Goal: Task Accomplishment & Management: Complete application form

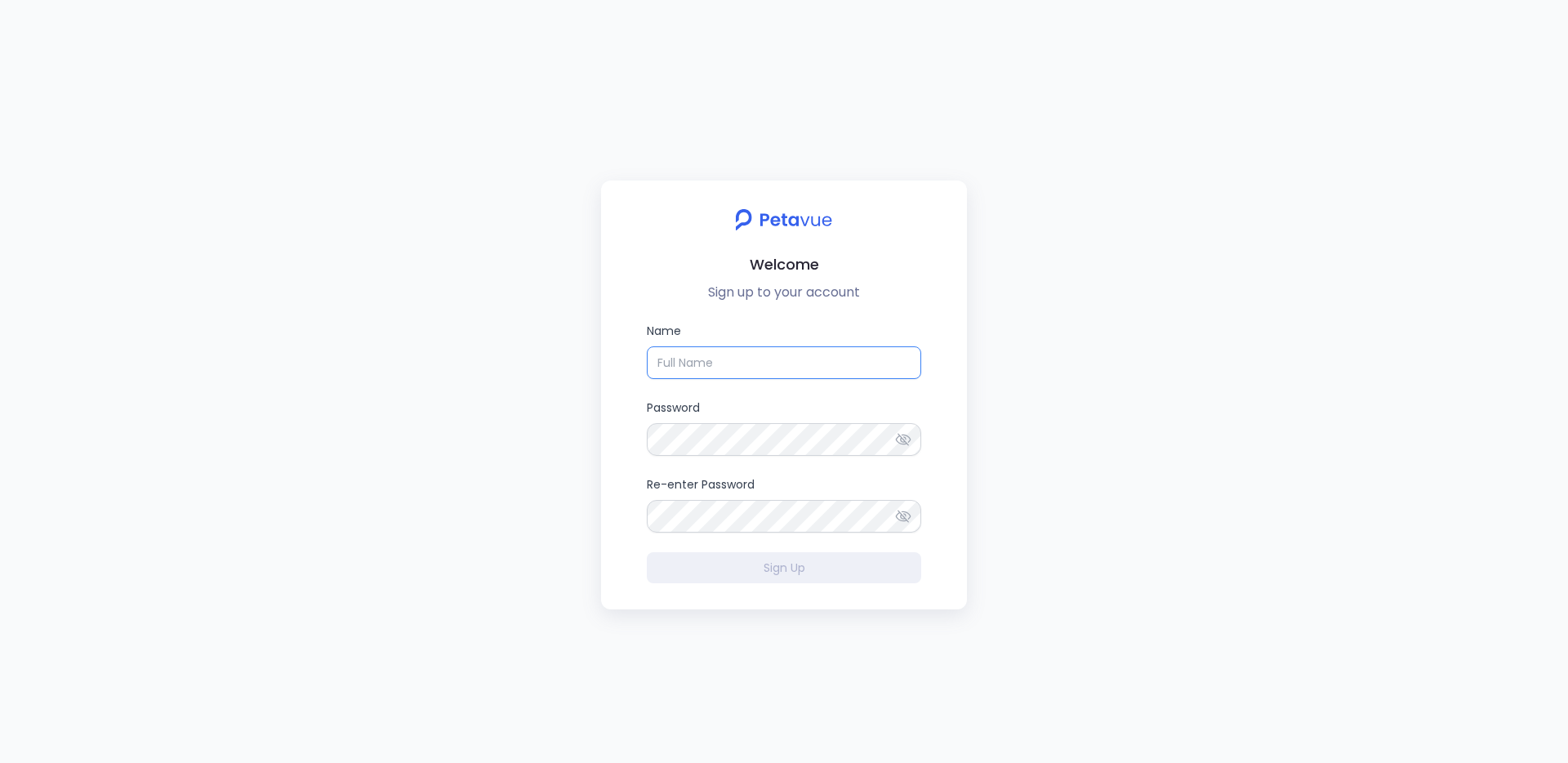
click at [846, 374] on input "Name" at bounding box center [784, 363] width 274 height 33
type input "[PERSON_NAME]"
click at [718, 370] on input "Name" at bounding box center [784, 363] width 274 height 33
type input "[PERSON_NAME]"
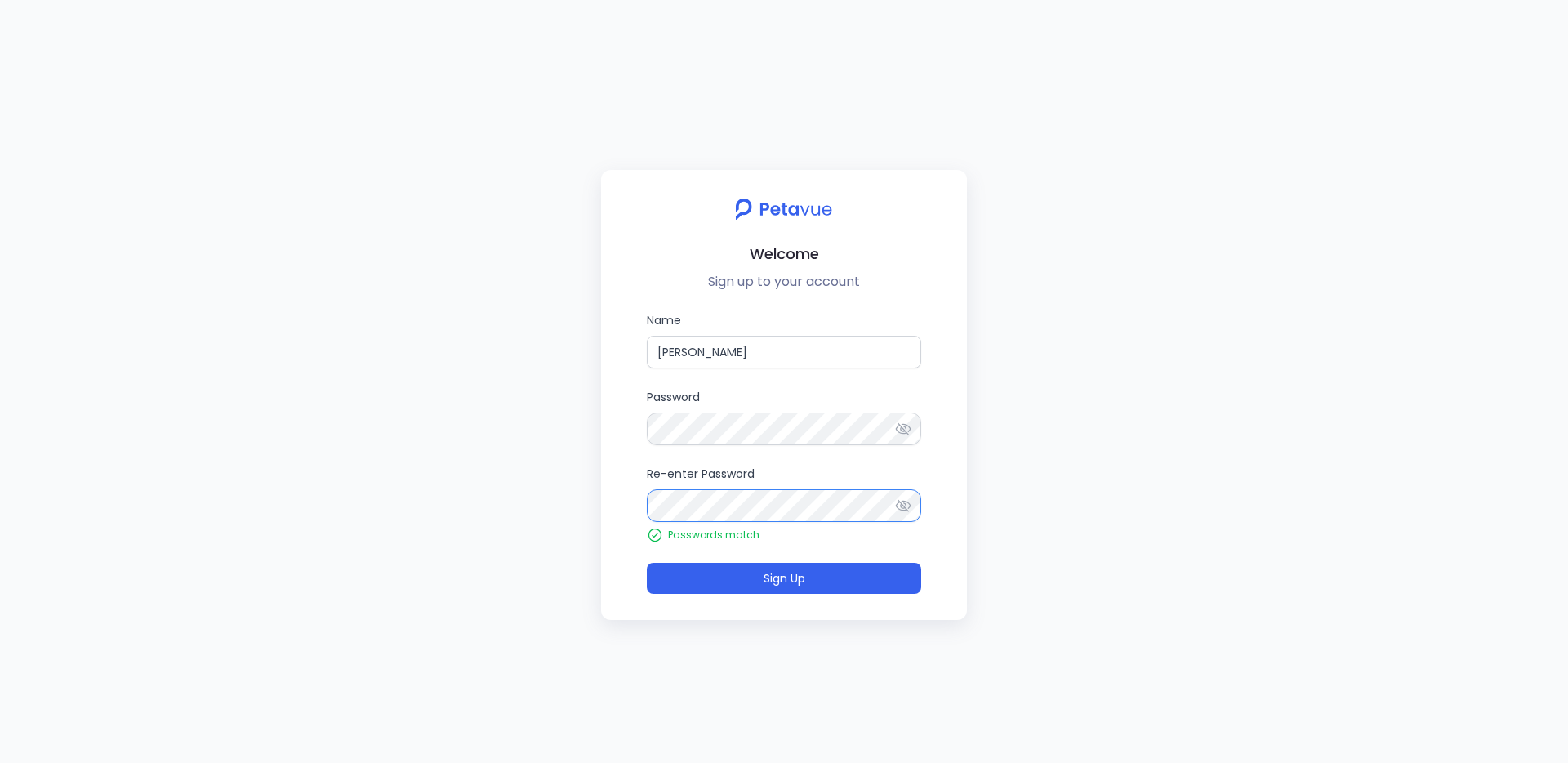
click at [647, 563] on button "Sign Up" at bounding box center [784, 578] width 274 height 31
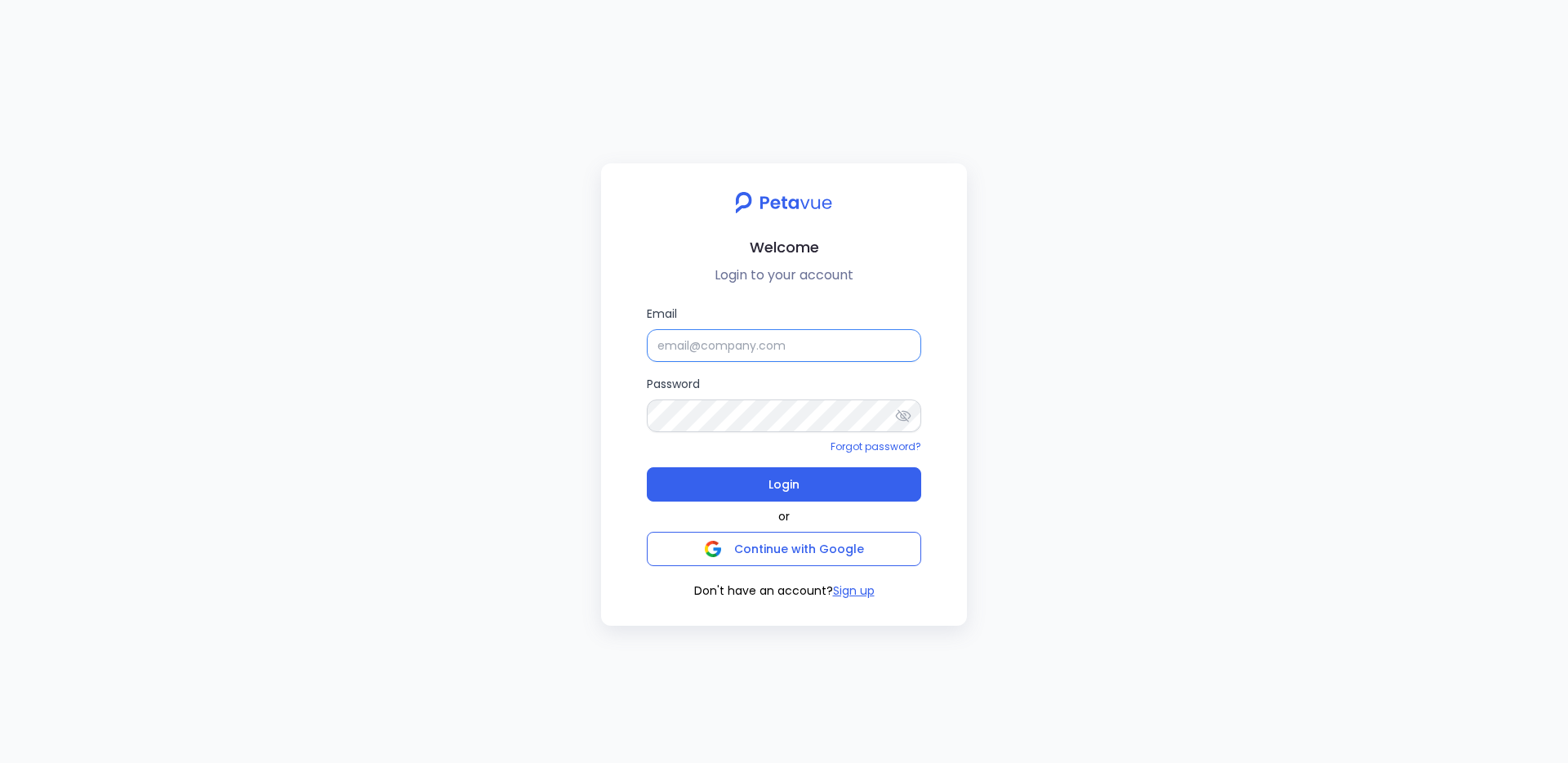
type input "jason.lew@firemon.com"
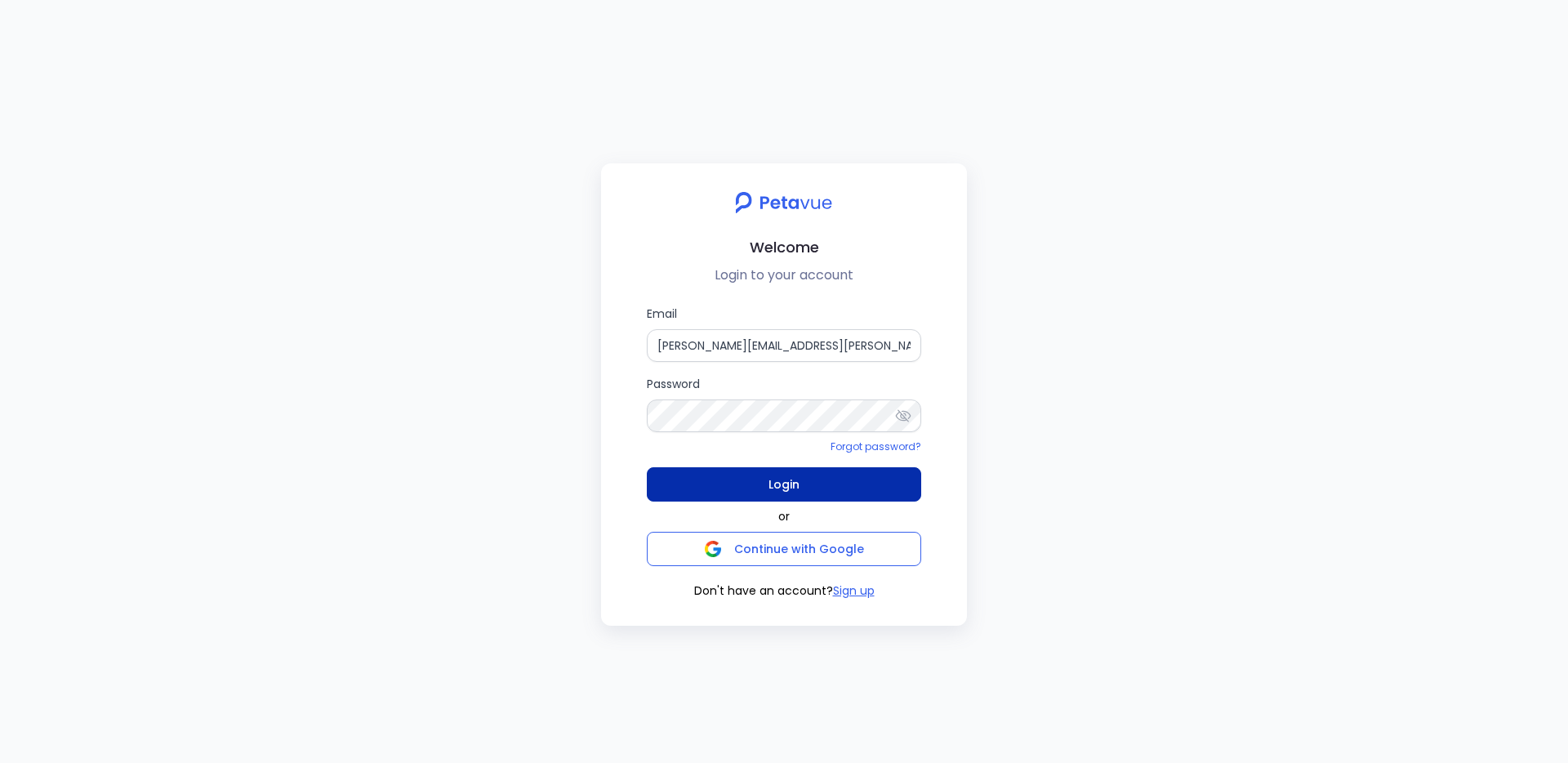
click at [707, 491] on button "Login" at bounding box center [784, 484] width 274 height 34
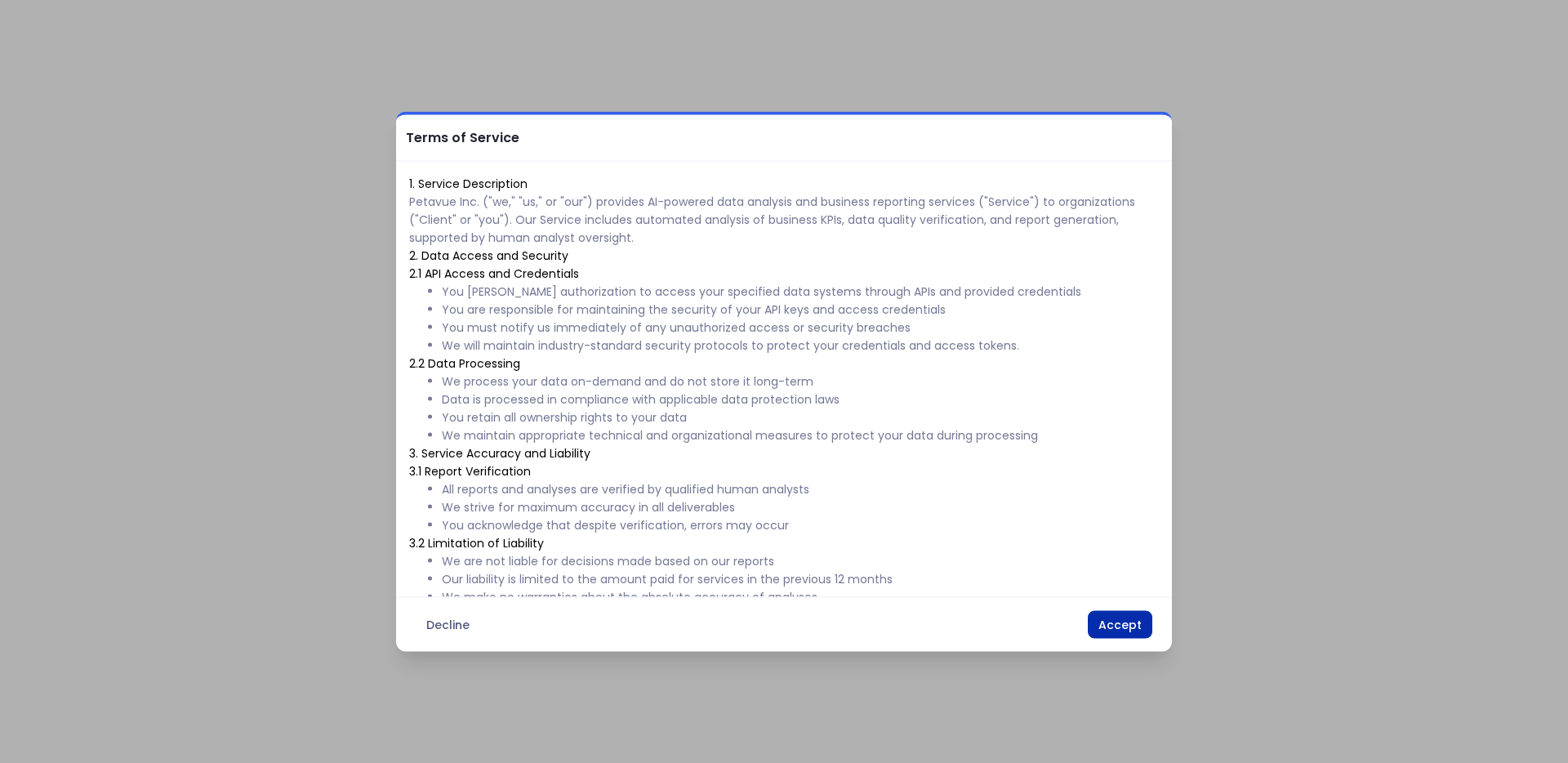
click at [1111, 620] on button "Accept" at bounding box center [1120, 624] width 65 height 28
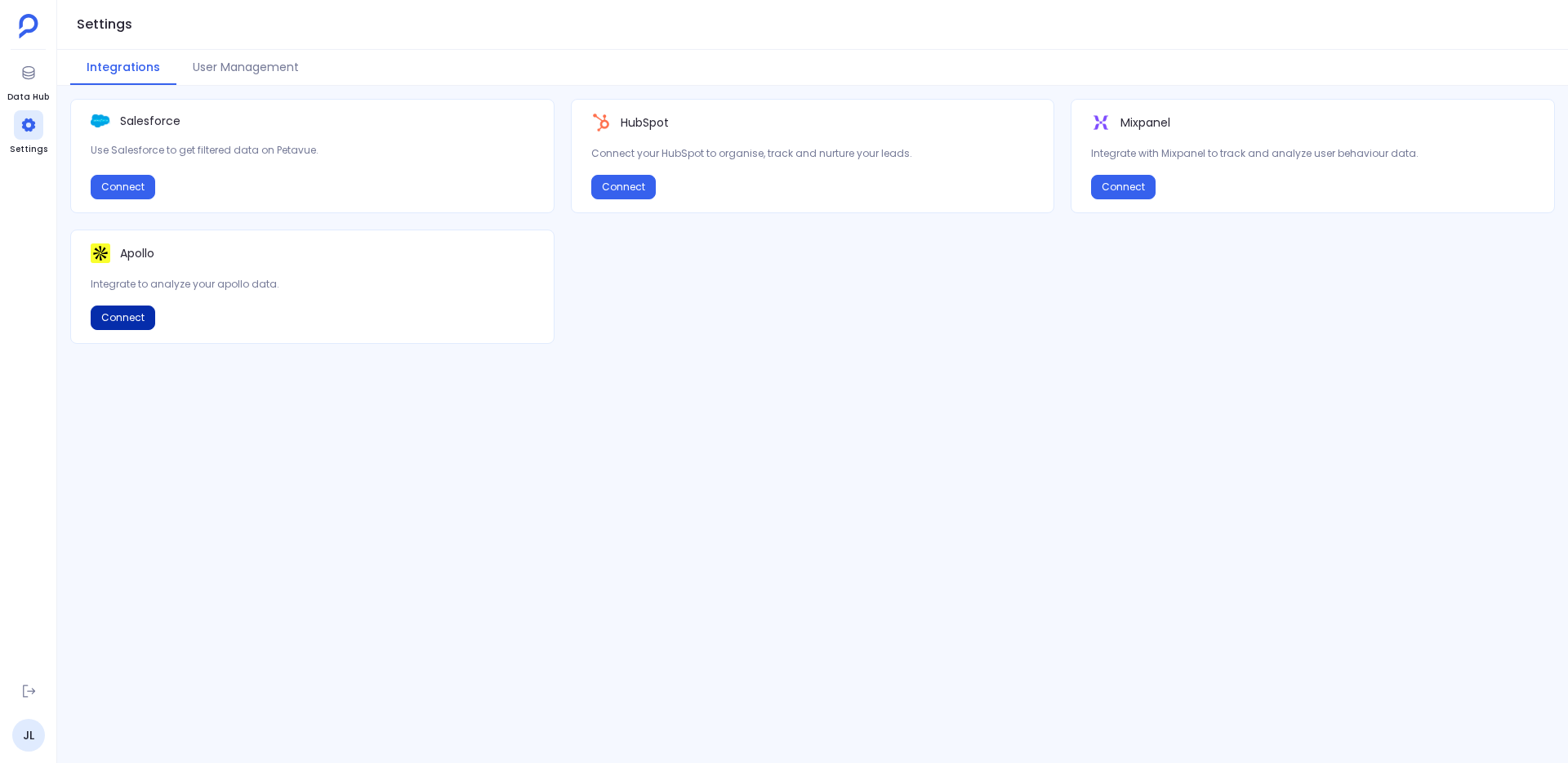
click at [129, 310] on button "Connect" at bounding box center [123, 317] width 65 height 24
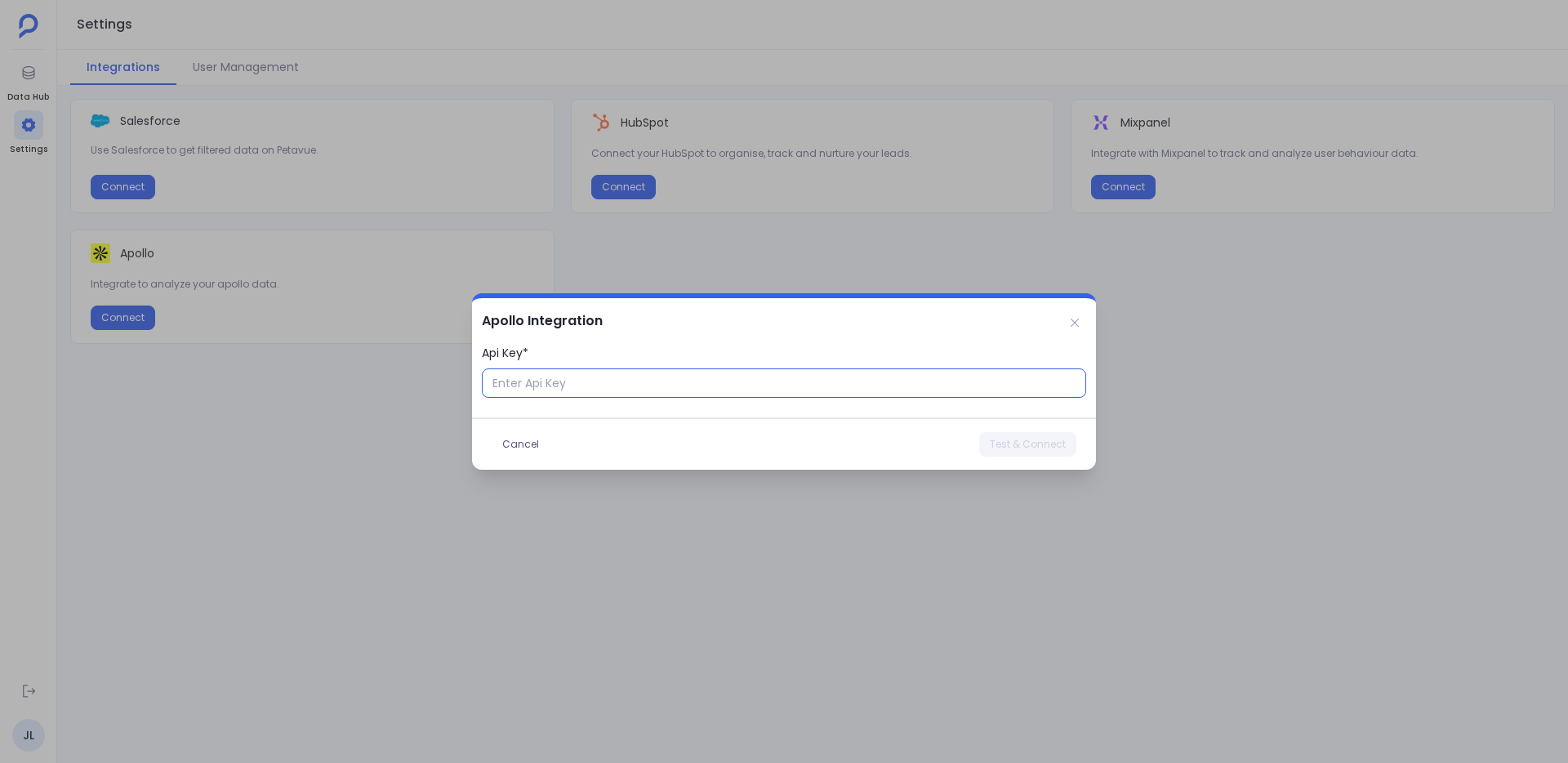
click at [557, 376] on input "Api Key*" at bounding box center [784, 383] width 605 height 29
click at [522, 256] on div at bounding box center [784, 381] width 1568 height 763
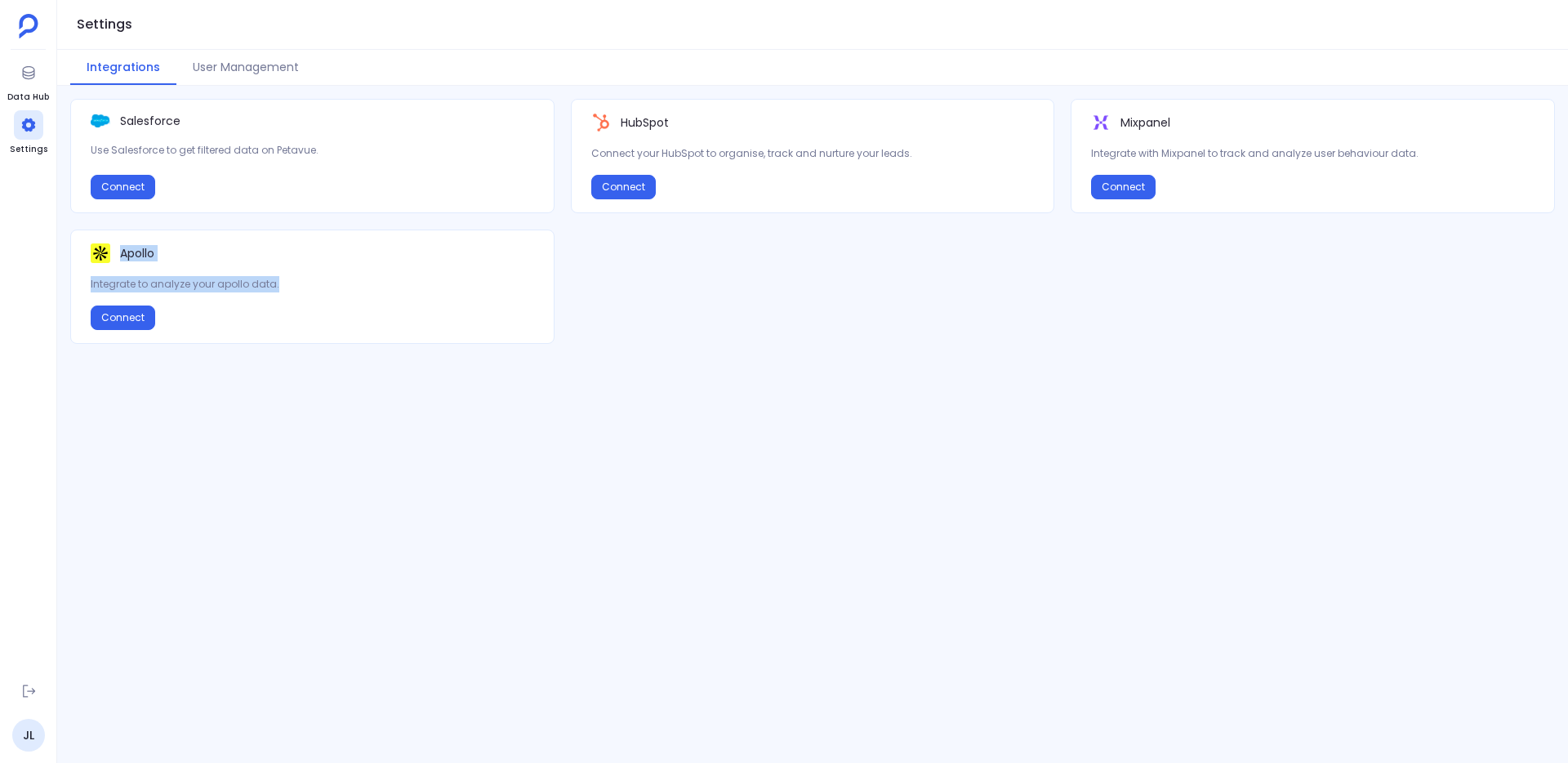
drag, startPoint x: 144, startPoint y: 238, endPoint x: 296, endPoint y: 281, distance: 158.0
click at [296, 281] on div "Apollo Integrate to analyze your apollo data. Connect" at bounding box center [313, 287] width 485 height 114
click at [296, 281] on p "Integrate to analyze your apollo data." at bounding box center [312, 283] width 443 height 16
click at [126, 315] on button "Connect" at bounding box center [123, 317] width 65 height 24
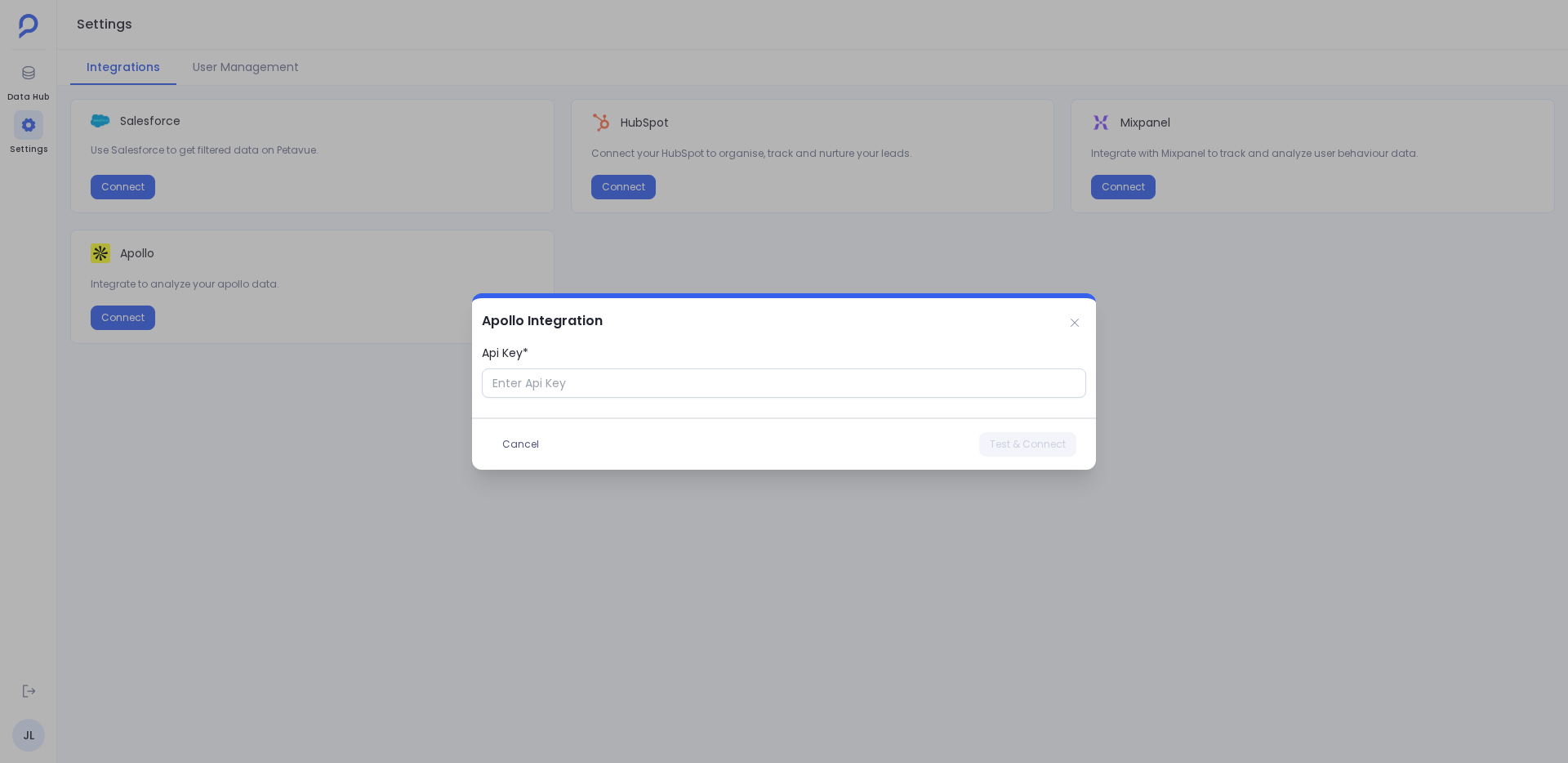
click at [864, 253] on div at bounding box center [784, 381] width 1568 height 763
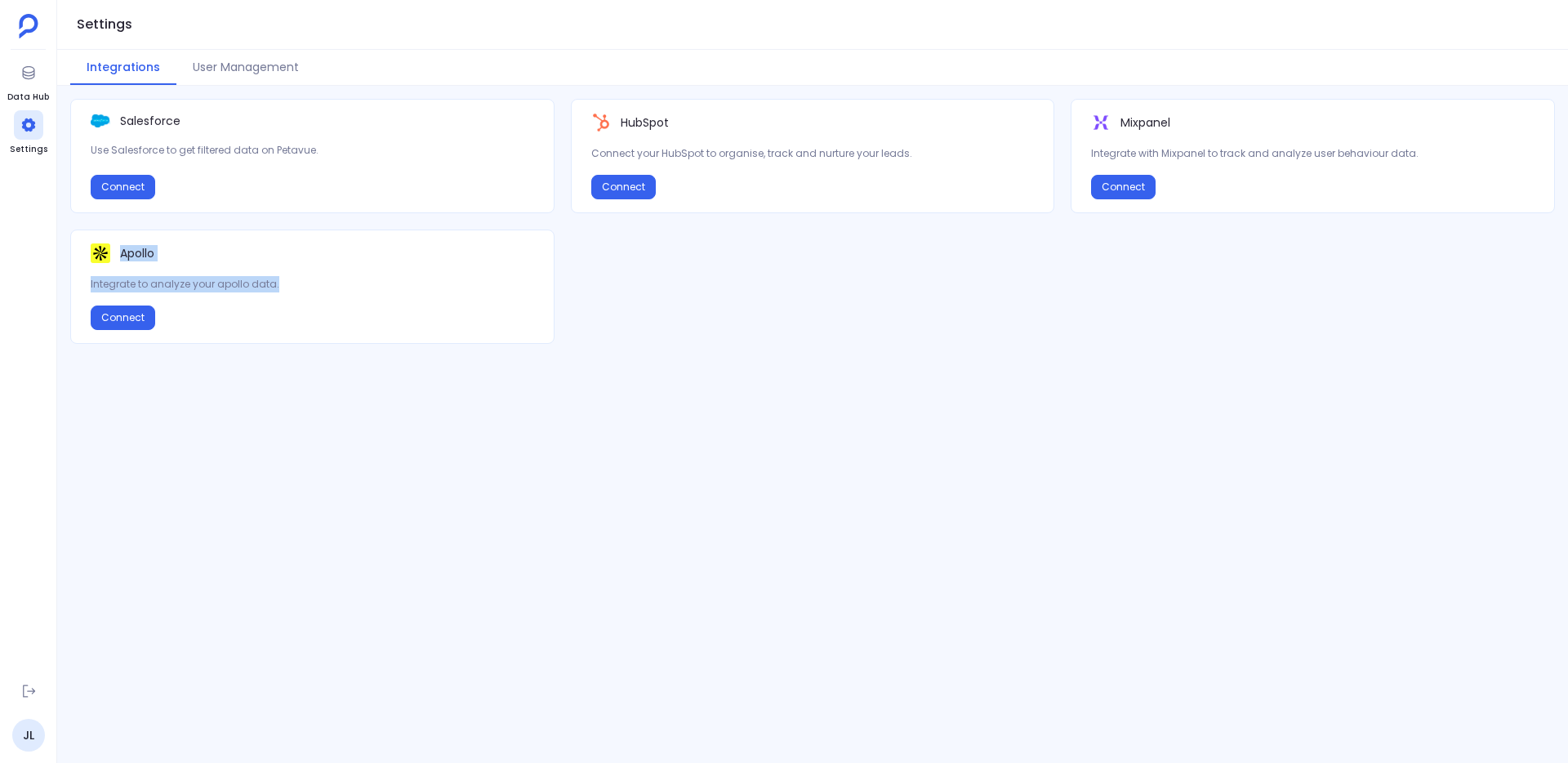
drag, startPoint x: 212, startPoint y: 233, endPoint x: 246, endPoint y: 310, distance: 84.2
click at [246, 313] on div "Apollo Integrate to analyze your apollo data. Connect" at bounding box center [313, 287] width 485 height 114
click at [247, 310] on div "Connect" at bounding box center [312, 317] width 443 height 24
drag, startPoint x: 311, startPoint y: 343, endPoint x: 226, endPoint y: 252, distance: 124.5
click at [294, 328] on div "Apollo Integrate to analyze your apollo data. Connect" at bounding box center [313, 287] width 485 height 114
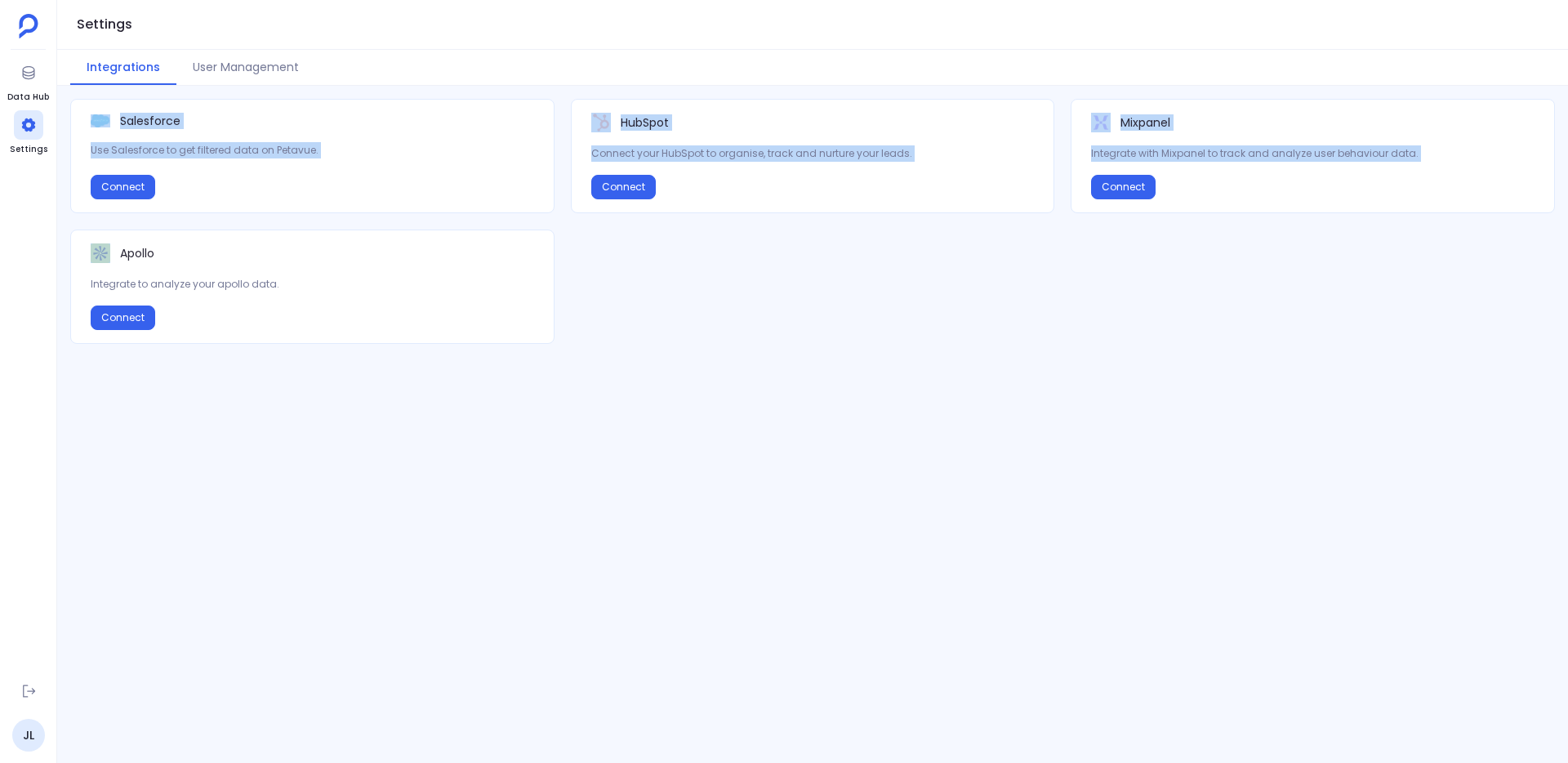
drag, startPoint x: 68, startPoint y: 93, endPoint x: 1284, endPoint y: 380, distance: 1249.4
click at [1284, 380] on div "Settings Integrations User Management Salesforce Use Salesforce to get filtered…" at bounding box center [813, 381] width 1511 height 763
click at [1284, 380] on div "Salesforce Use Salesforce to get filtered data on Petavue. Connect HubSpot Conn…" at bounding box center [813, 424] width 1511 height 651
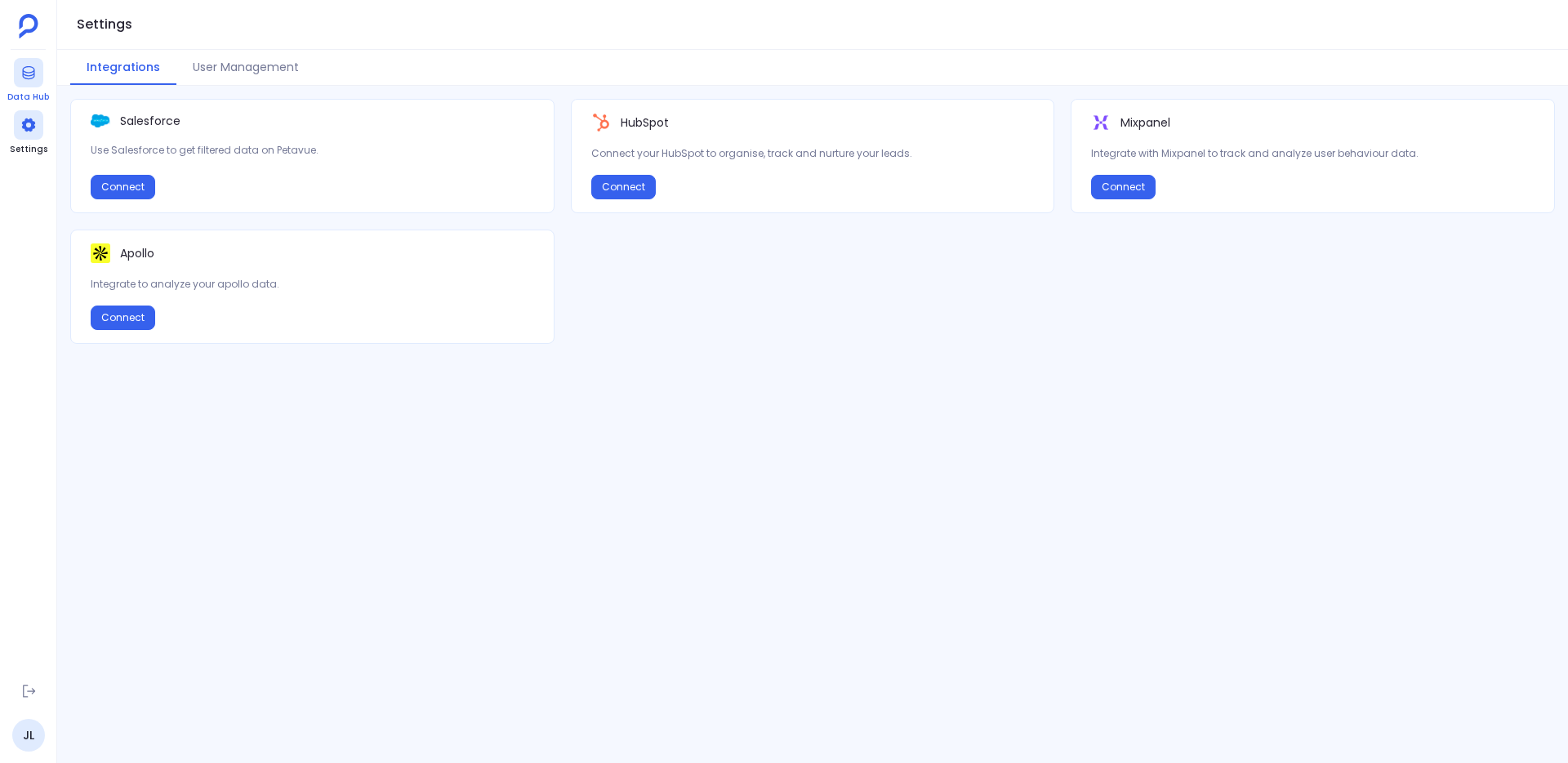
click at [17, 79] on div at bounding box center [29, 72] width 29 height 29
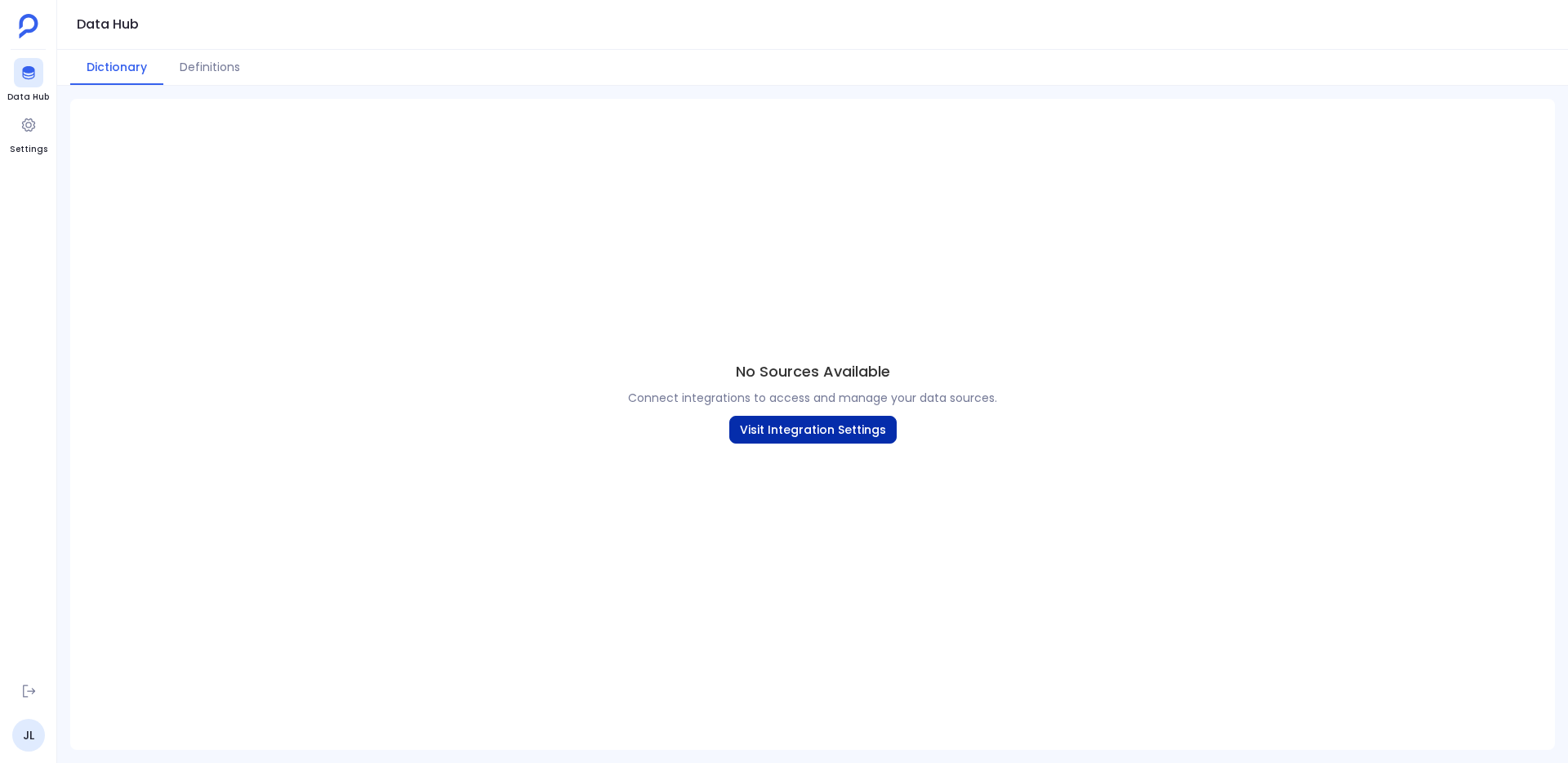
click at [816, 436] on button "Visit Integration Settings" at bounding box center [813, 429] width 167 height 28
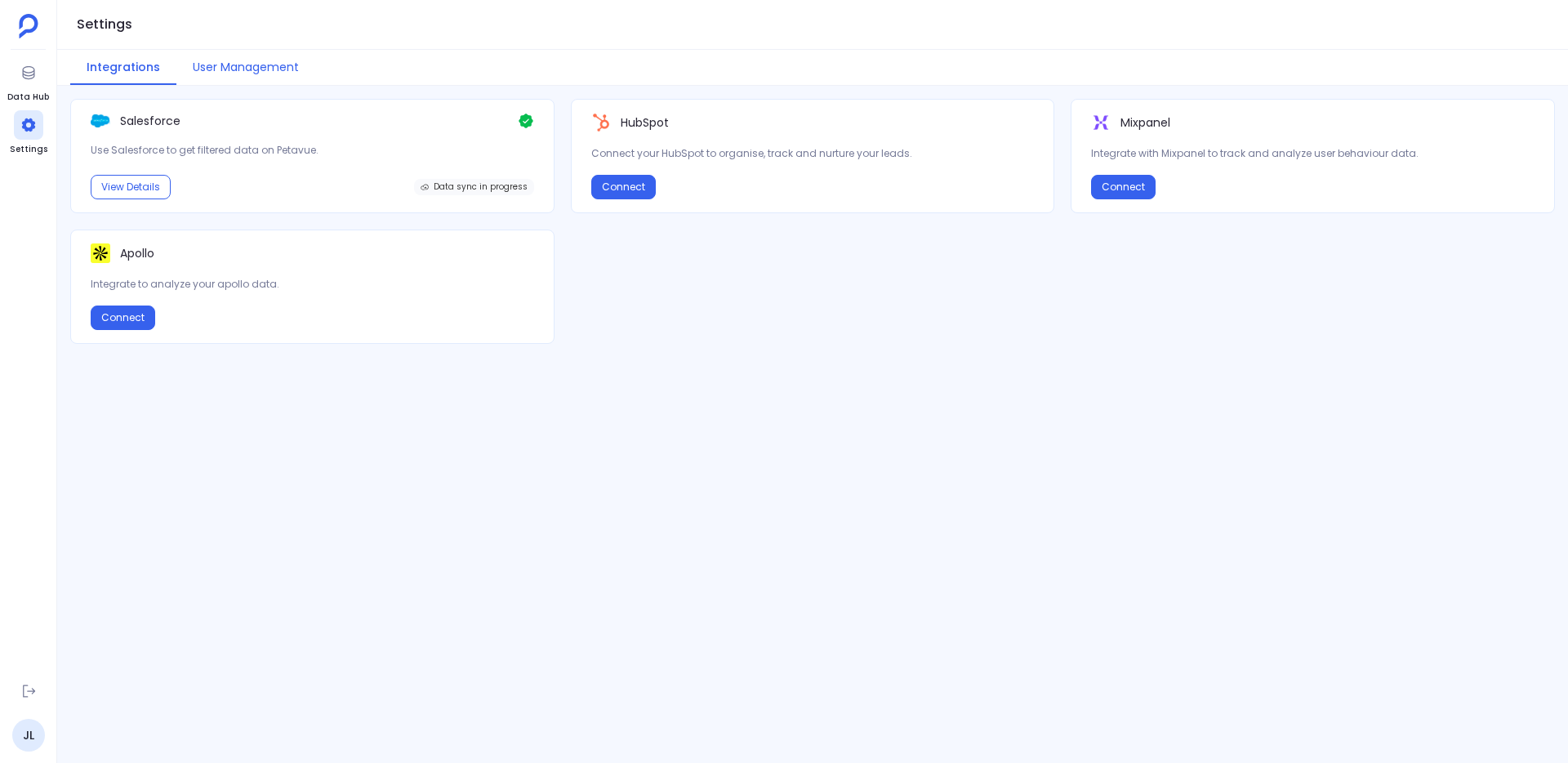
click at [211, 70] on button "User Management" at bounding box center [246, 67] width 139 height 35
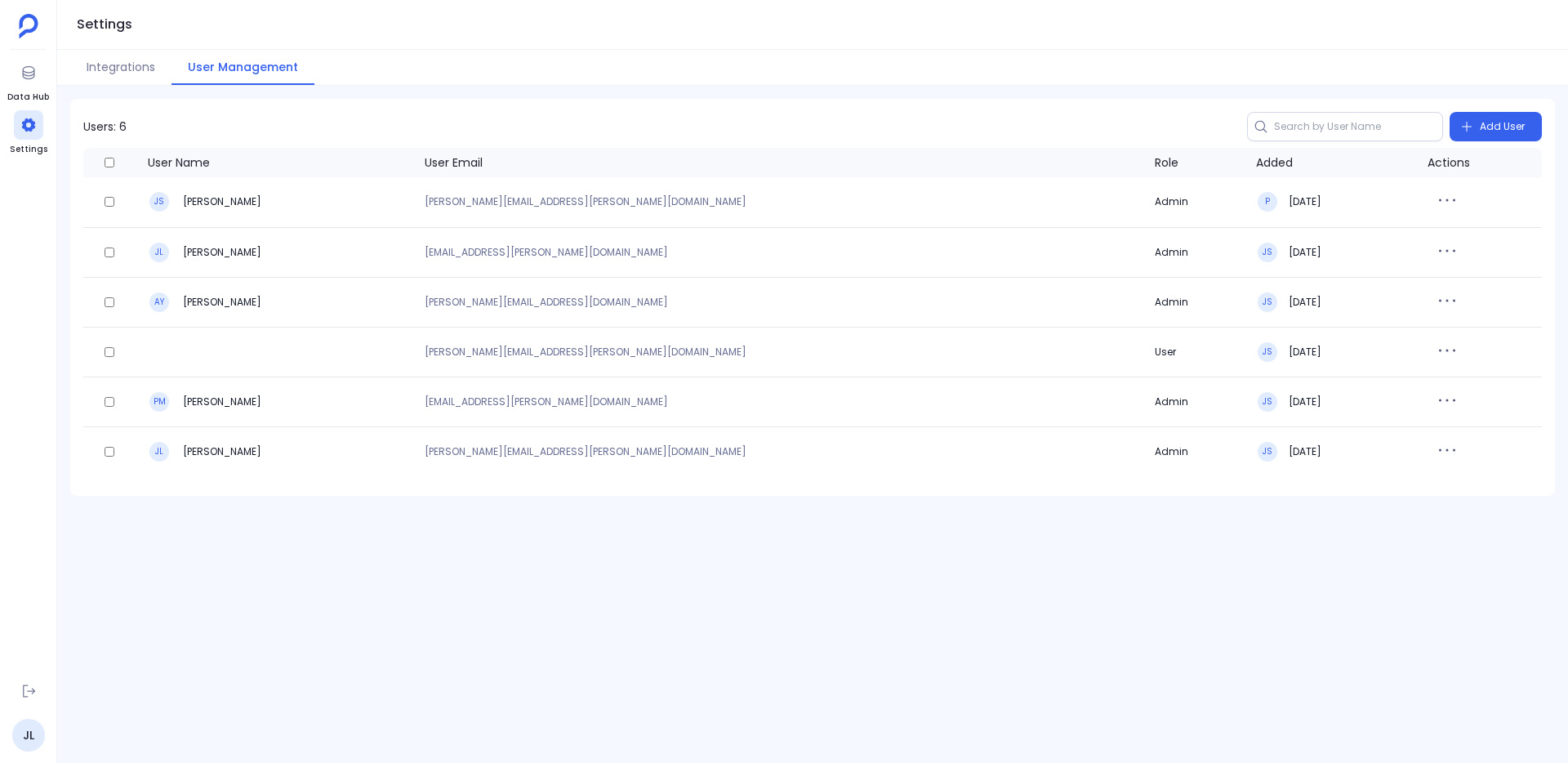
drag, startPoint x: 104, startPoint y: 69, endPoint x: 48, endPoint y: 68, distance: 56.0
click at [99, 69] on button "Integrations" at bounding box center [121, 67] width 101 height 35
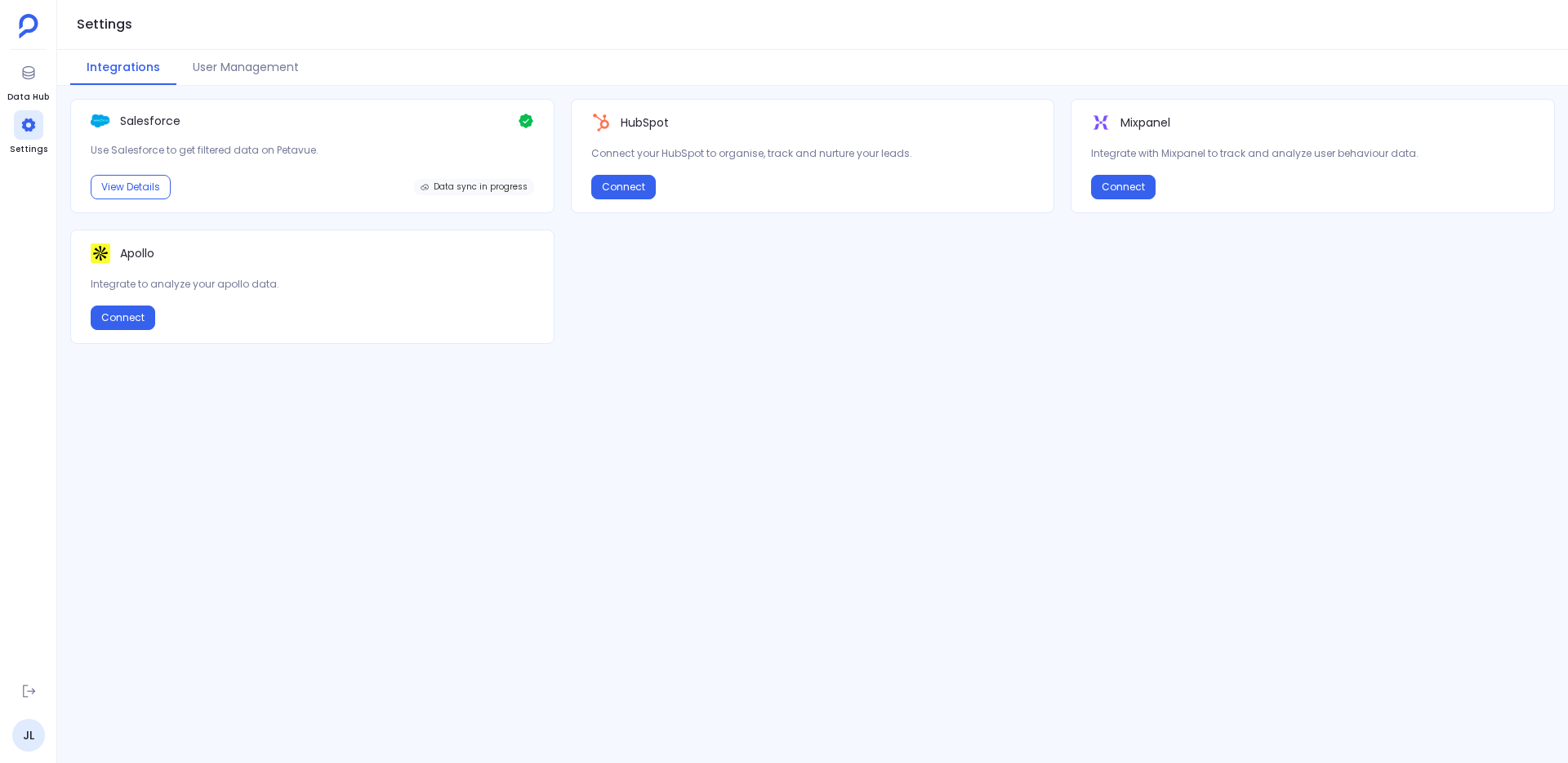
click at [29, 30] on img at bounding box center [28, 26] width 19 height 24
click at [27, 27] on img at bounding box center [28, 26] width 19 height 24
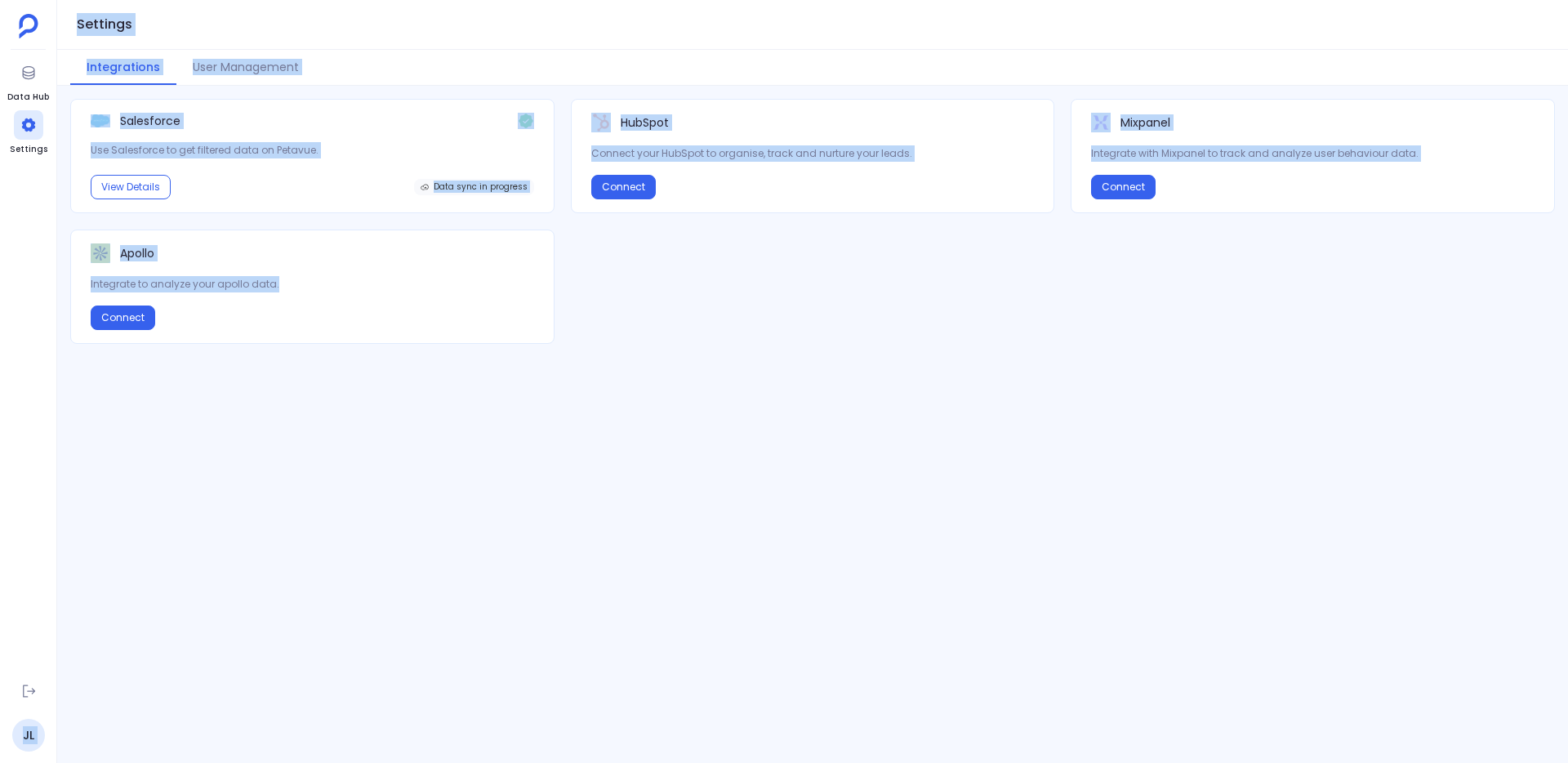
drag, startPoint x: 34, startPoint y: 365, endPoint x: 95, endPoint y: 379, distance: 62.6
click at [95, 379] on div "Data Hub Settings JL Settings Integrations User Management Salesforce Use Sales…" at bounding box center [784, 381] width 1568 height 763
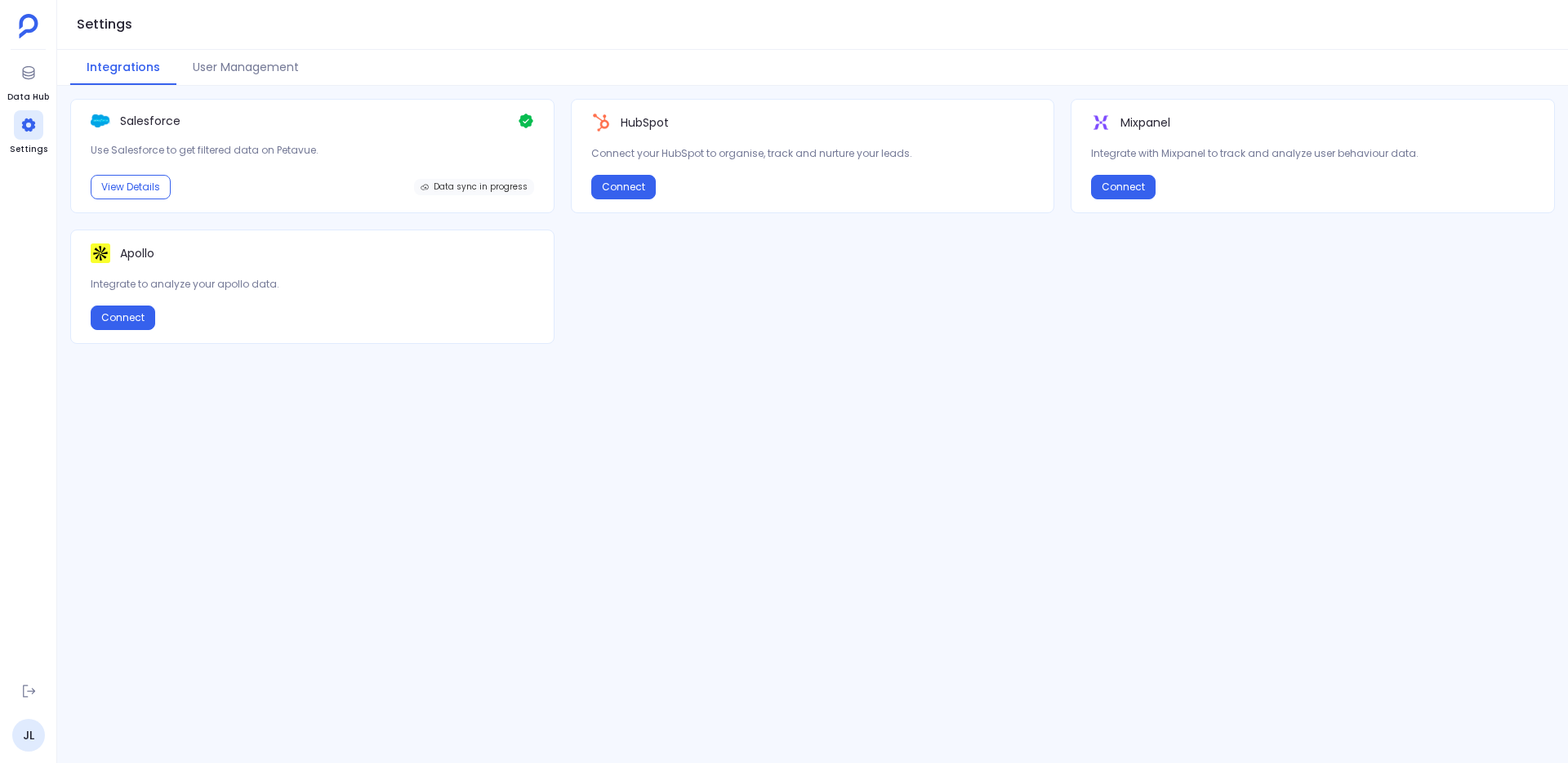
click at [106, 379] on div "Salesforce Use Salesforce to get filtered data on Petavue. View Details Data sy…" at bounding box center [813, 424] width 1511 height 651
drag, startPoint x: 1184, startPoint y: 96, endPoint x: 1252, endPoint y: 235, distance: 154.7
click at [1252, 235] on div "Settings Integrations User Management Salesforce Use Salesforce to get filtered…" at bounding box center [813, 381] width 1511 height 763
drag, startPoint x: 1254, startPoint y: 238, endPoint x: 1258, endPoint y: 230, distance: 8.9
click at [1254, 238] on div "Salesforce Use Salesforce to get filtered data on Petavue. View Details Data sy…" at bounding box center [813, 220] width 1485 height 245
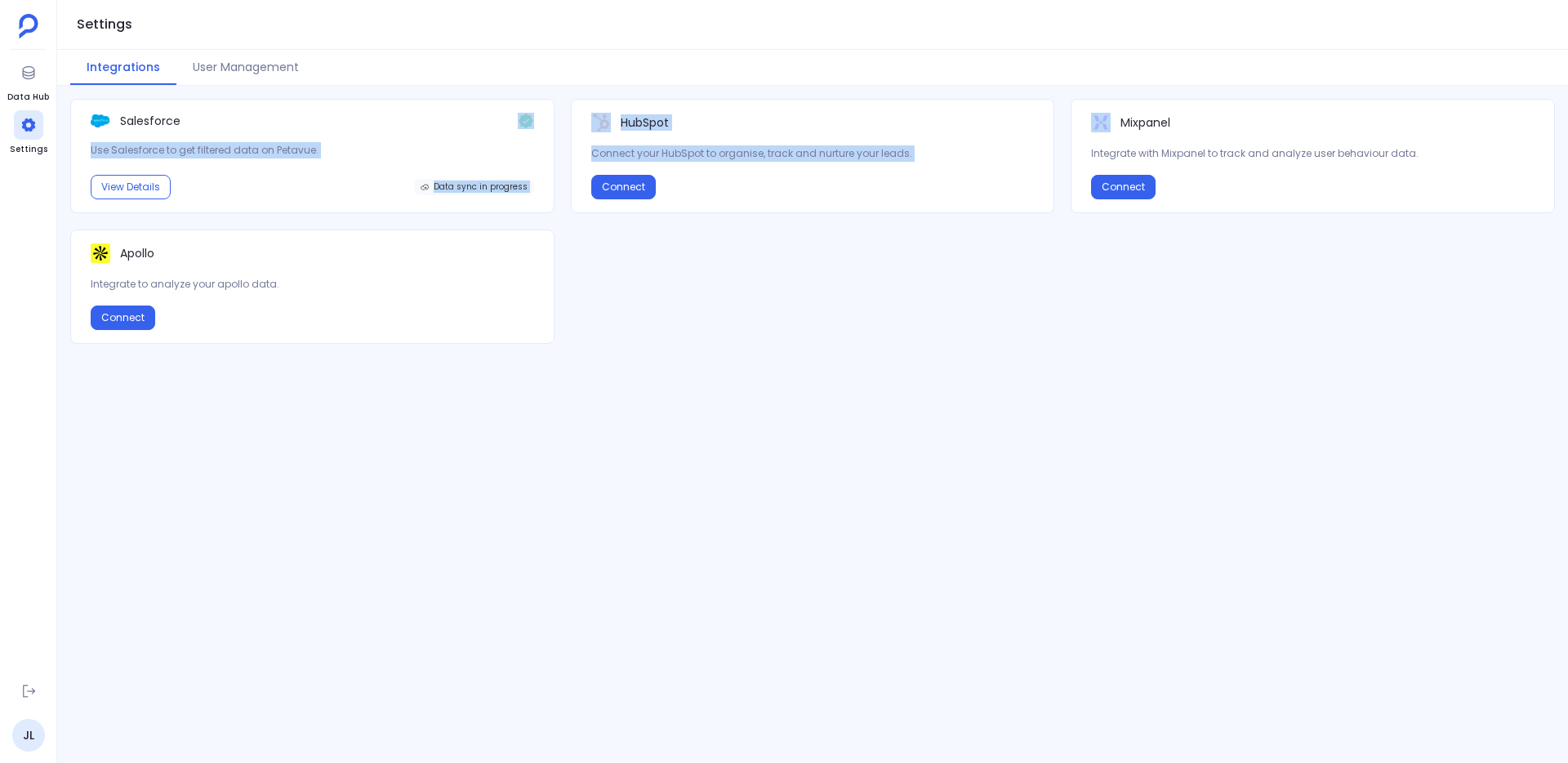
drag, startPoint x: 974, startPoint y: 269, endPoint x: 249, endPoint y: 134, distance: 737.5
click at [249, 134] on div "Salesforce Use Salesforce to get filtered data on Petavue. View Details Data sy…" at bounding box center [813, 220] width 1485 height 245
click at [229, 61] on button "User Management" at bounding box center [246, 67] width 139 height 35
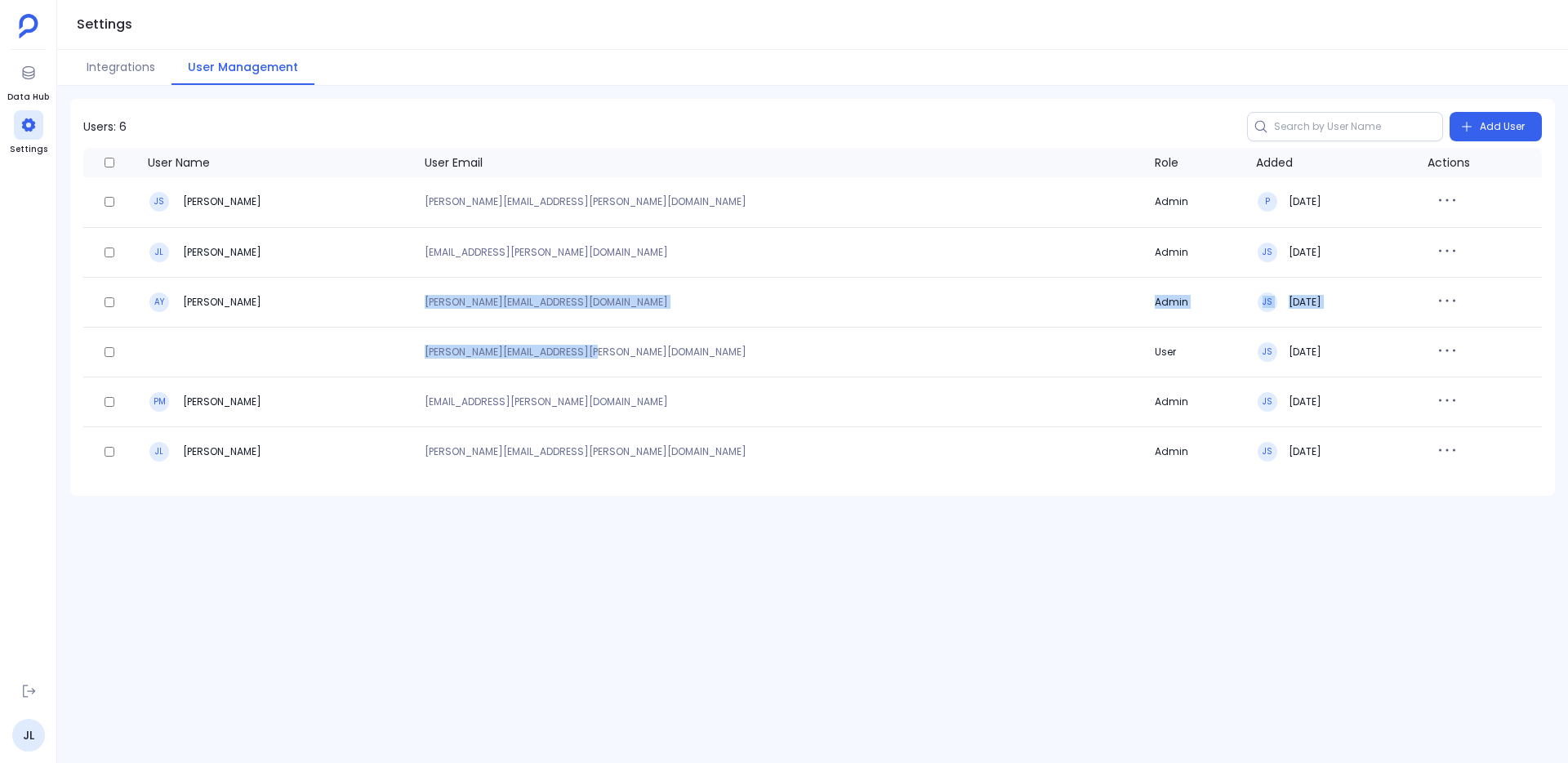
drag, startPoint x: 857, startPoint y: 356, endPoint x: 846, endPoint y: 299, distance: 58.1
click at [846, 282] on tbody "JS Joey Saucedo joey.saucedo@firemon.com Admin P 01/10/2025 JL JP Leonard jp.le…" at bounding box center [813, 326] width 1459 height 299
